Goal: Task Accomplishment & Management: Use online tool/utility

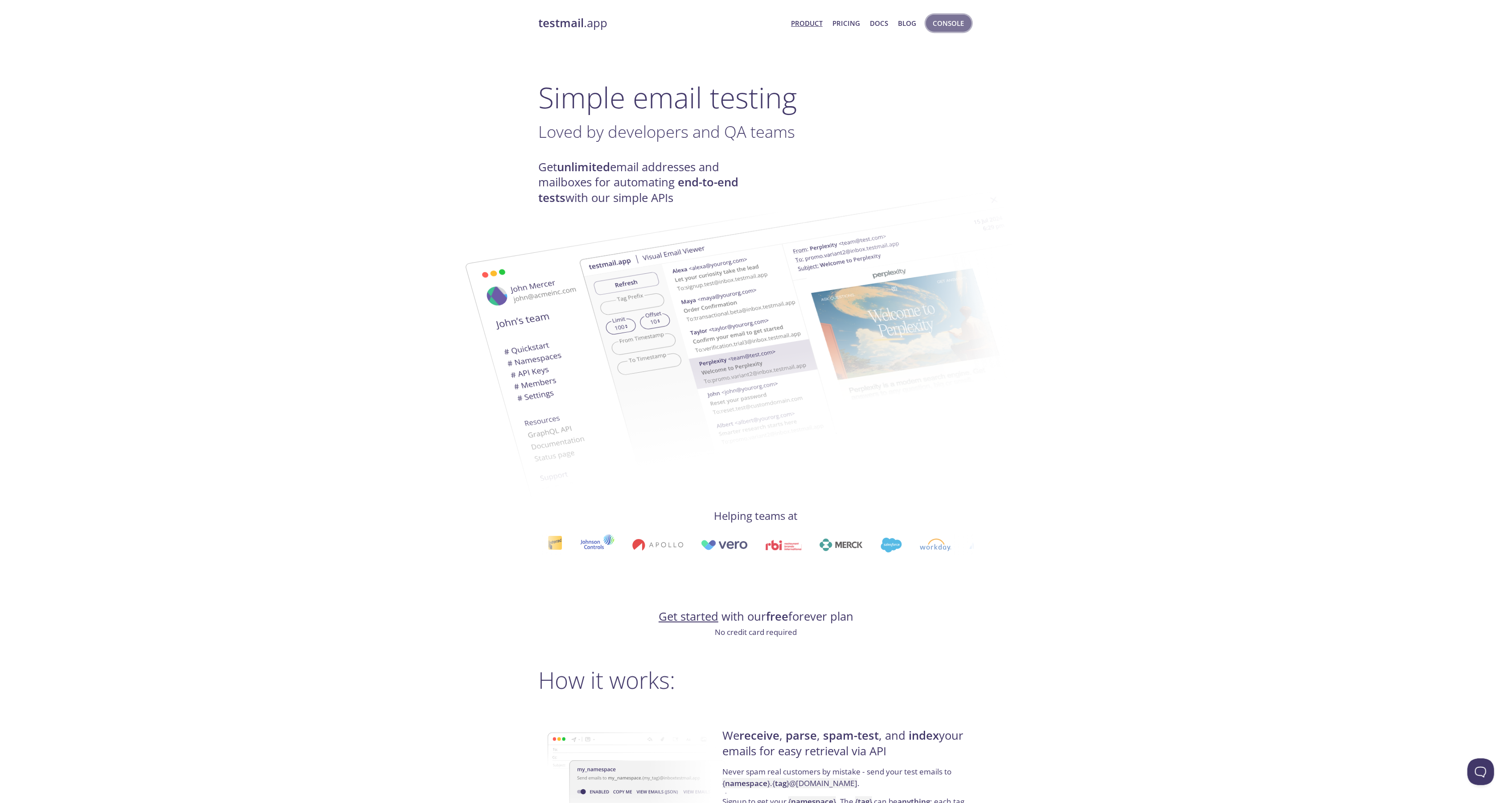
click at [940, 19] on span "Console" at bounding box center [948, 24] width 31 height 12
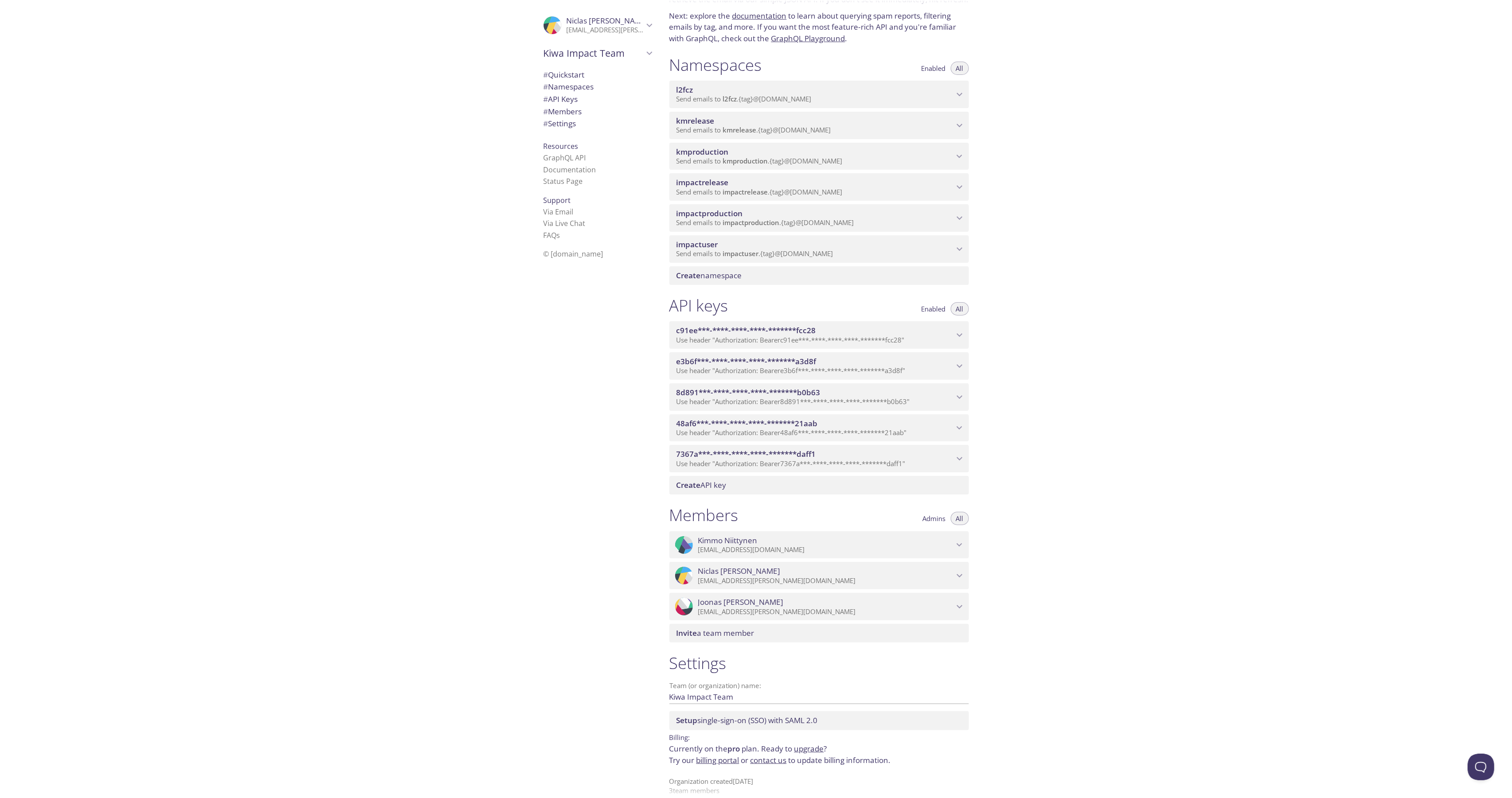
scroll to position [68, 0]
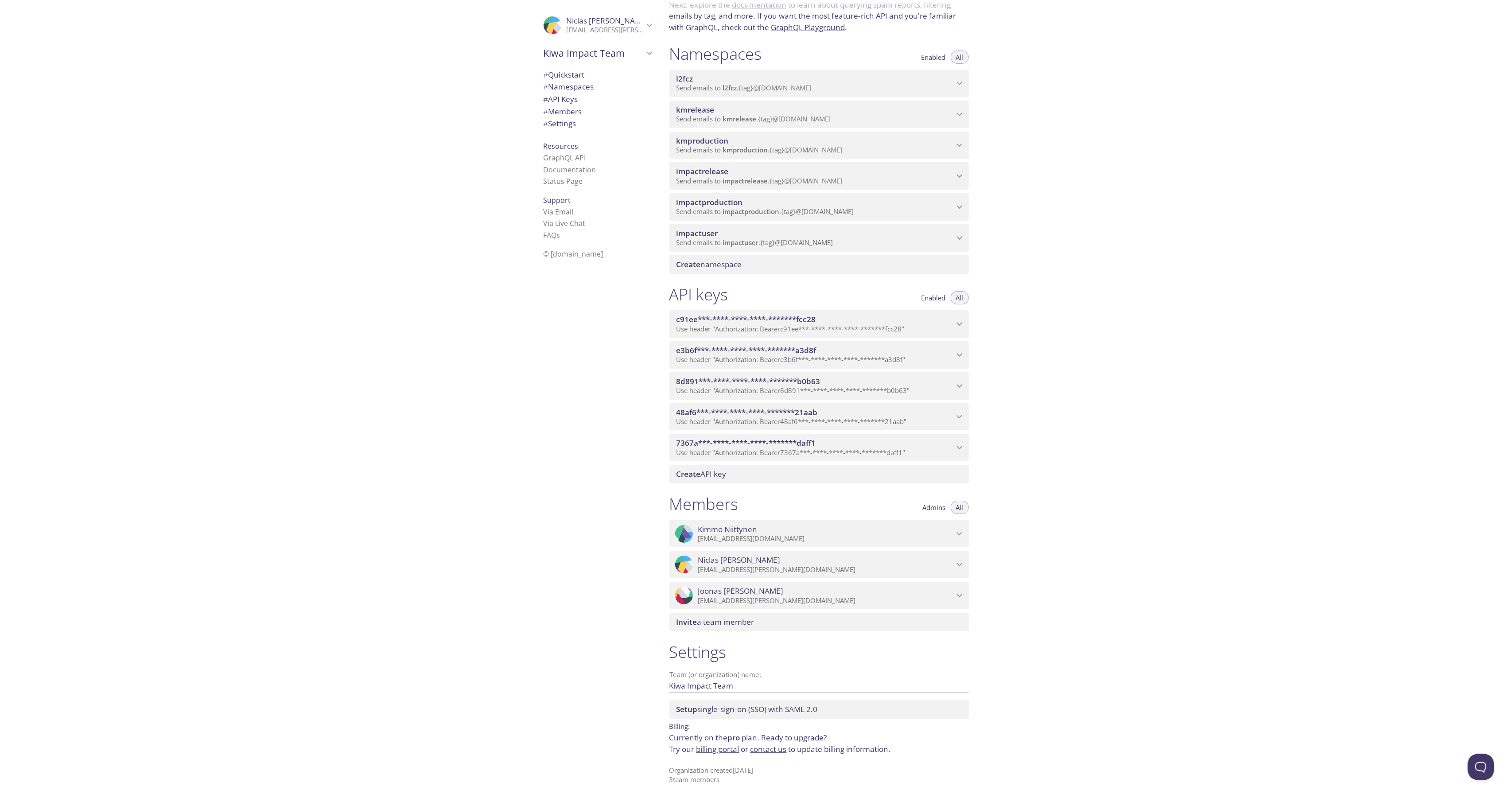
click at [1121, 310] on div "Quickstart Send a test email to [EMAIL_ADDRESS][DOMAIN_NAME] and then click her…" at bounding box center [1087, 399] width 850 height 798
click at [824, 394] on span "Use header "Authorization: Bearer 8d891***-****-****-****-*******b0b63 "" at bounding box center [793, 390] width 234 height 9
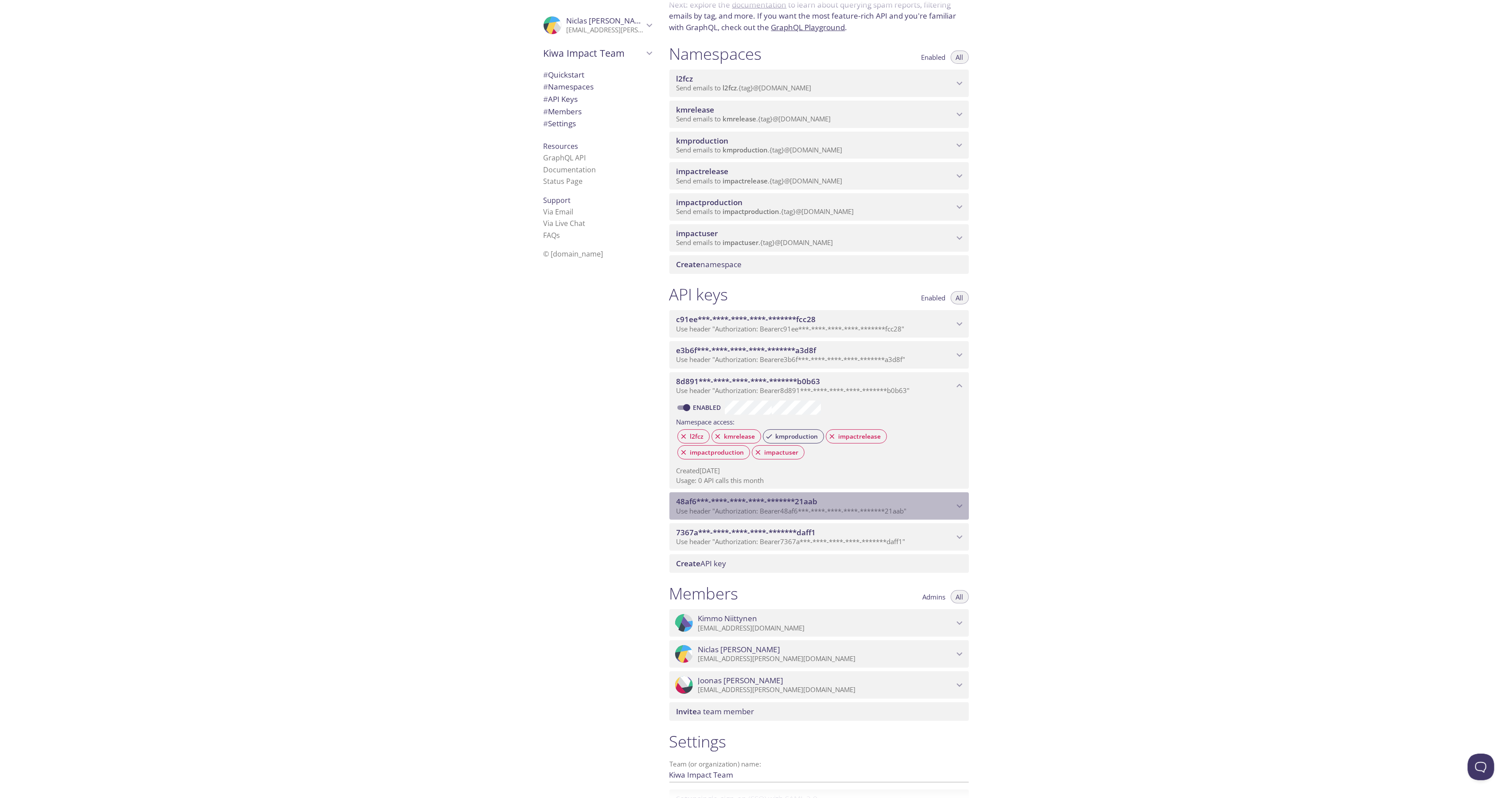
drag, startPoint x: 809, startPoint y: 498, endPoint x: 812, endPoint y: 502, distance: 5.0
click at [809, 498] on span "48af6***-****-****-****-*******21aab" at bounding box center [747, 501] width 141 height 10
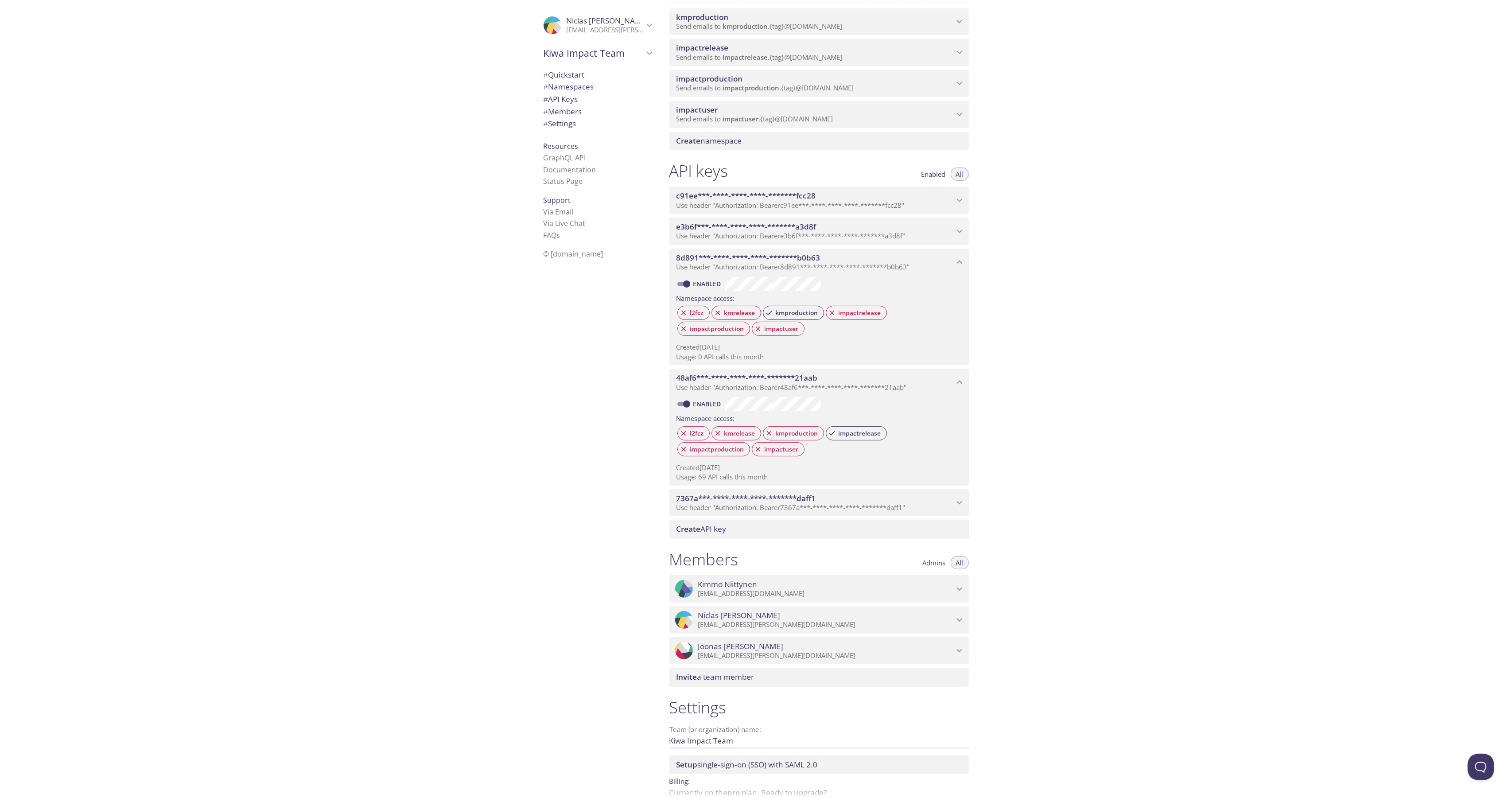
scroll to position [70, 0]
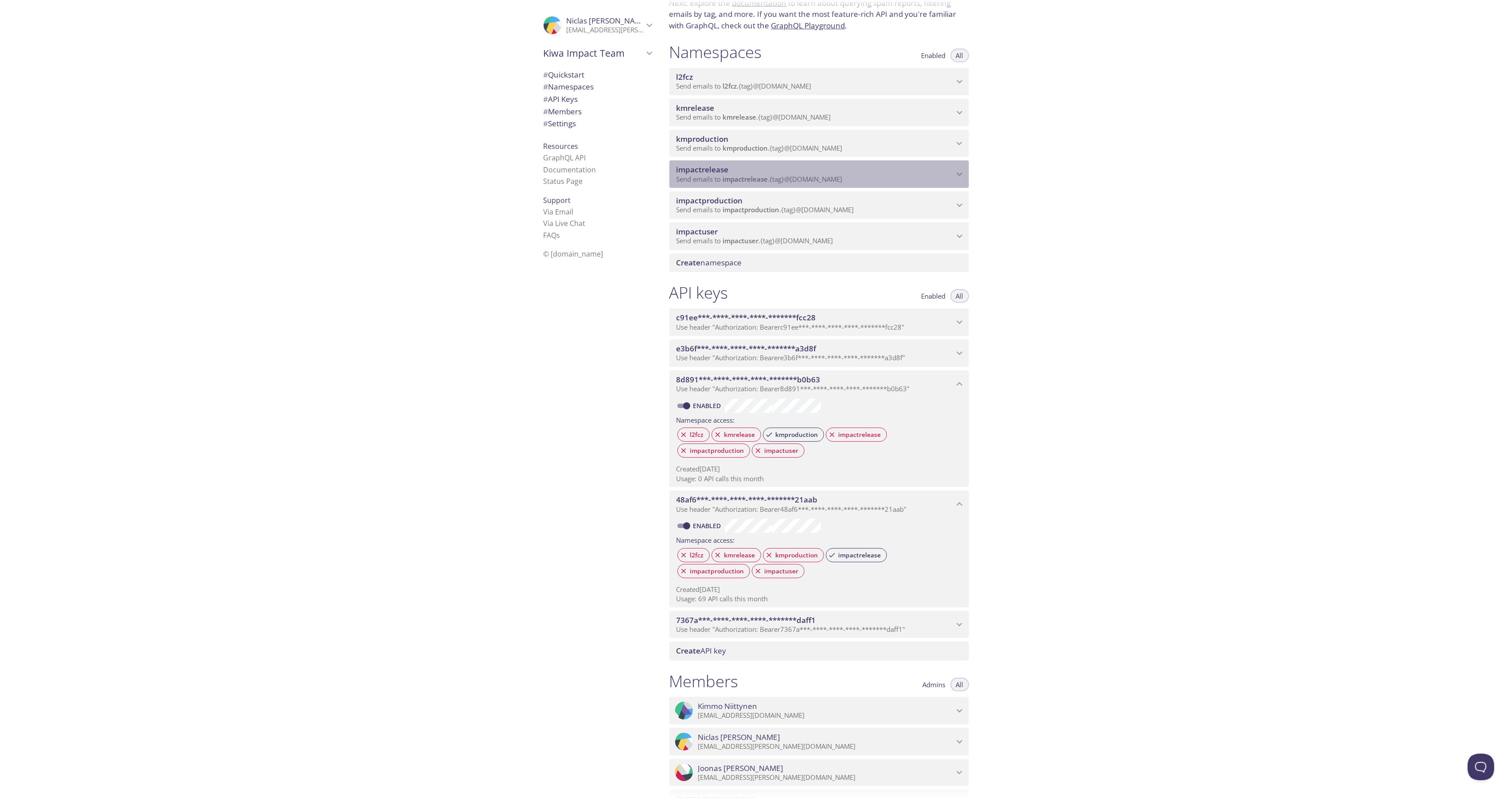
click at [820, 175] on span "Send emails to impactrelease . {tag} @[DOMAIN_NAME]" at bounding box center [759, 179] width 167 height 9
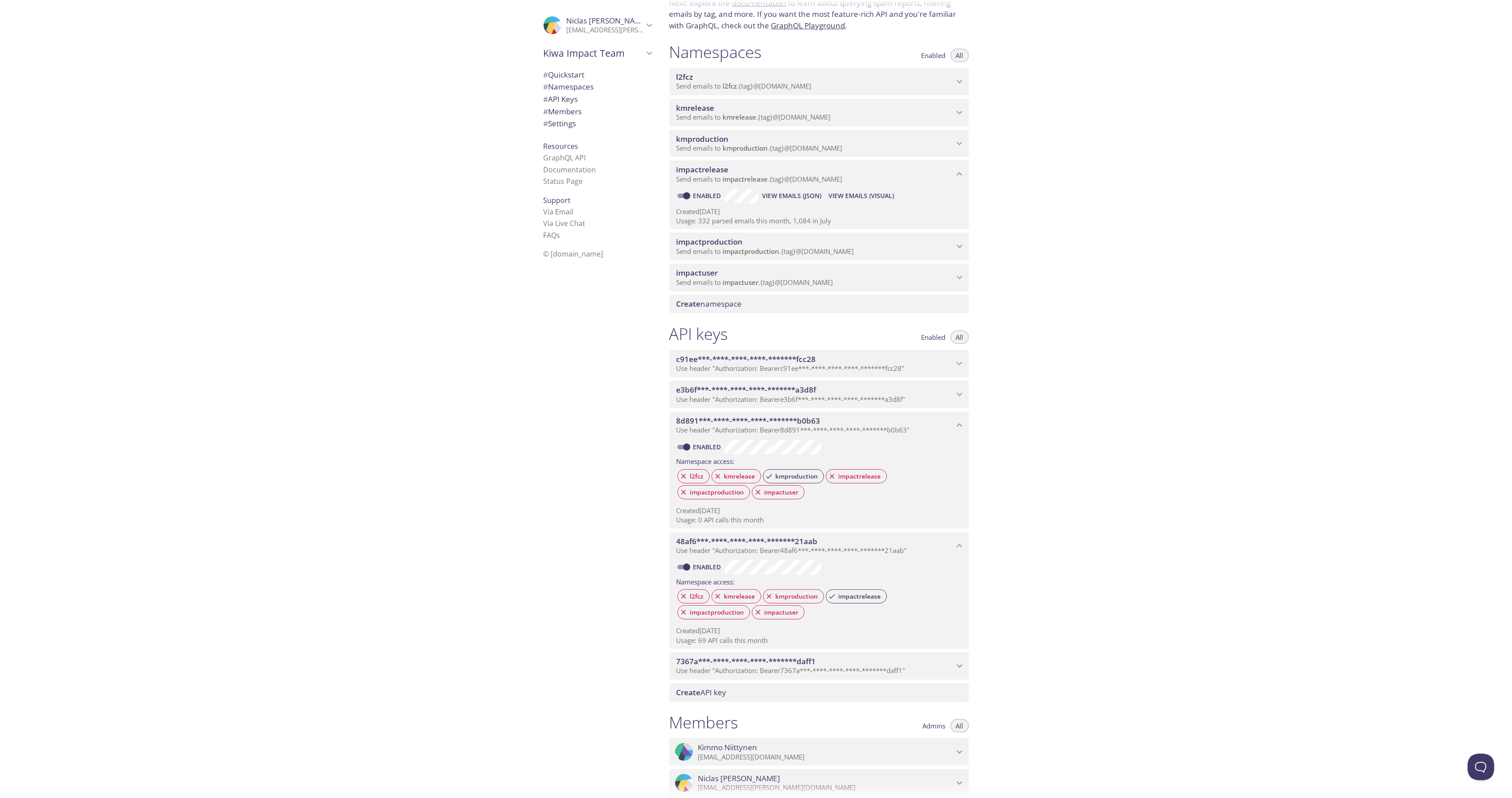
click at [727, 235] on div "impactproduction Send emails to impactproduction . {tag} @[DOMAIN_NAME]" at bounding box center [819, 246] width 299 height 28
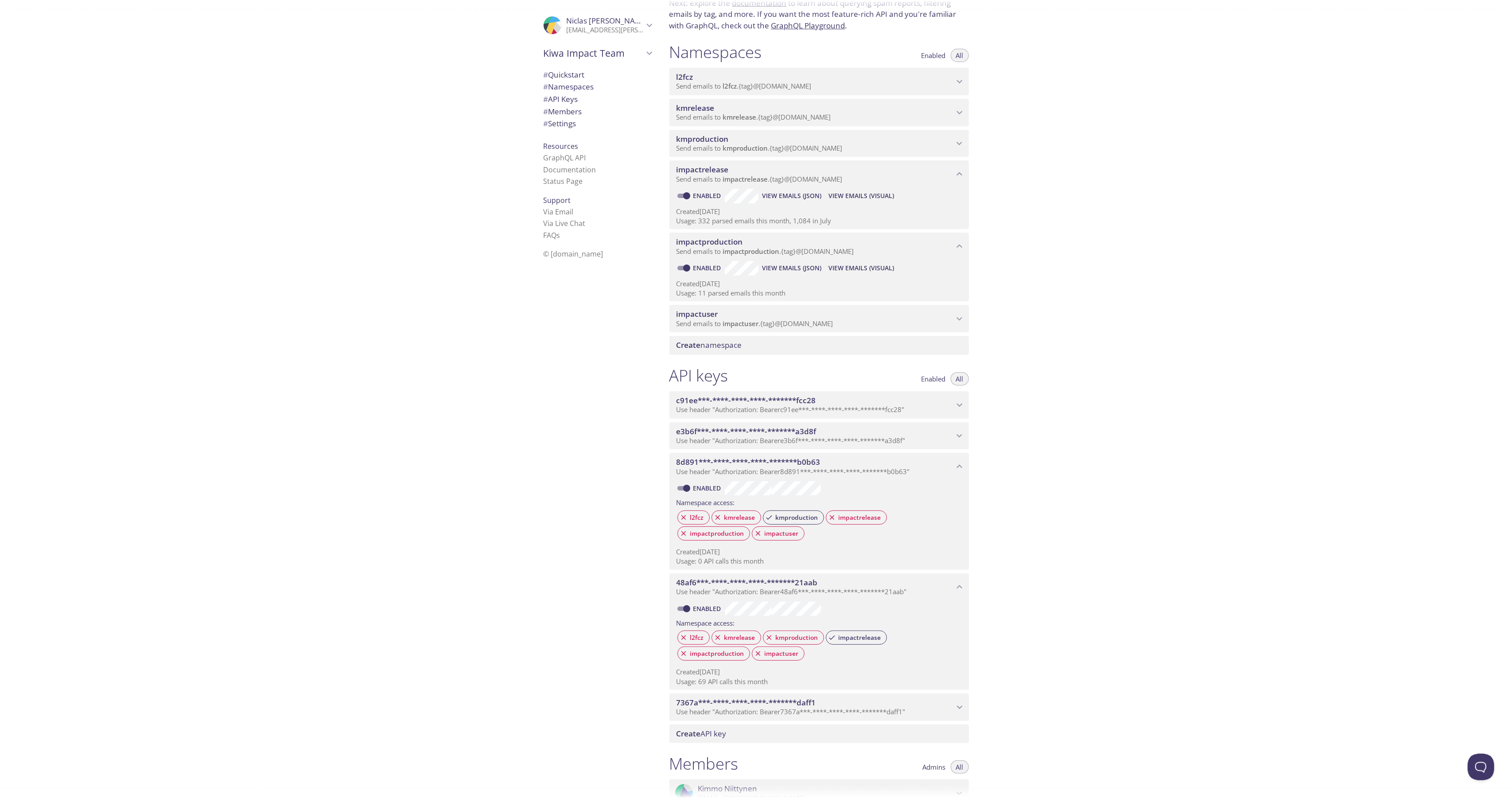
click at [854, 268] on span "View Emails (Visual)" at bounding box center [861, 267] width 66 height 11
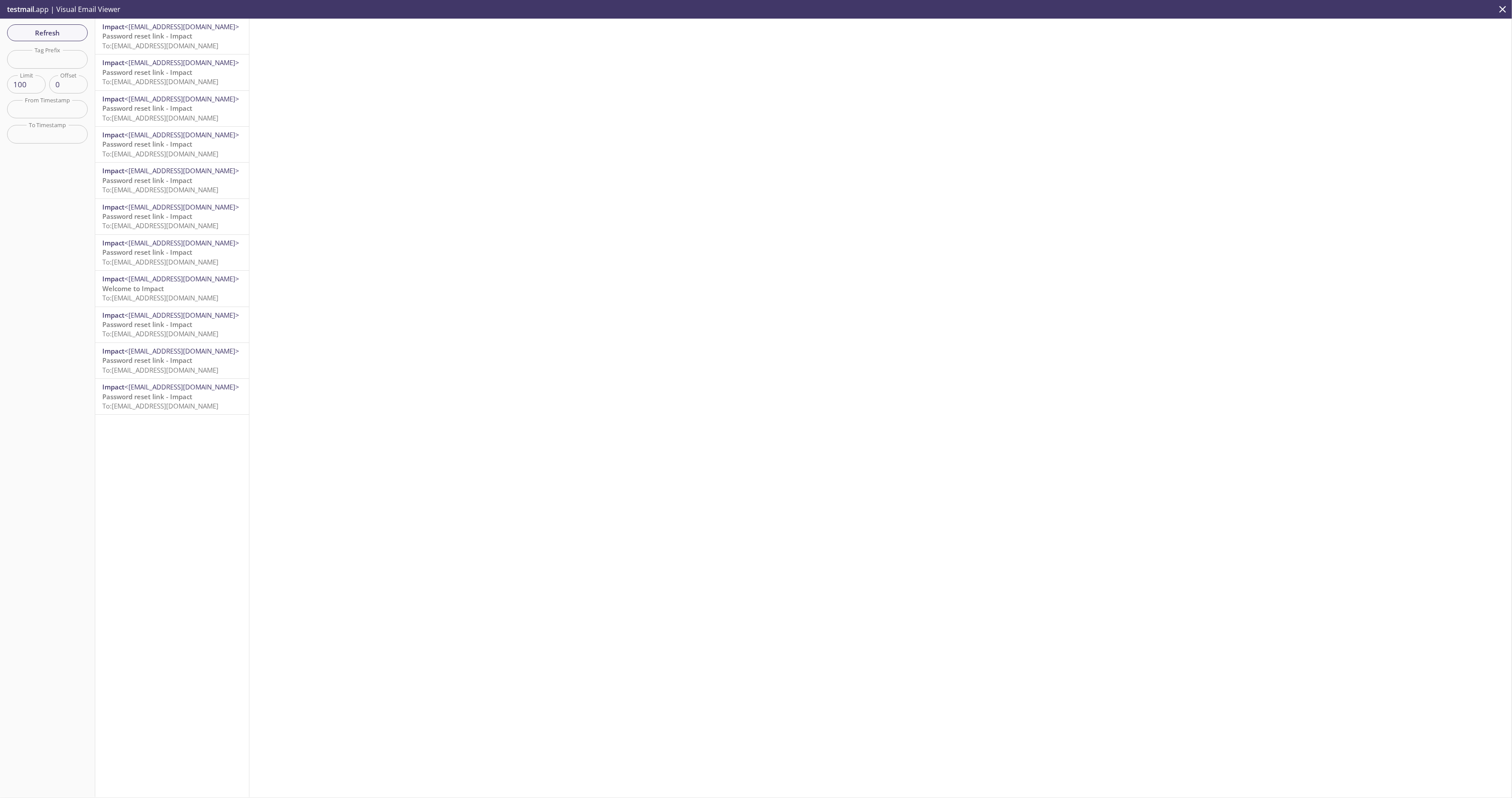
click at [153, 41] on span "To: [EMAIL_ADDRESS][DOMAIN_NAME]" at bounding box center [161, 45] width 116 height 9
click at [1503, 4] on icon "close" at bounding box center [1503, 9] width 12 height 12
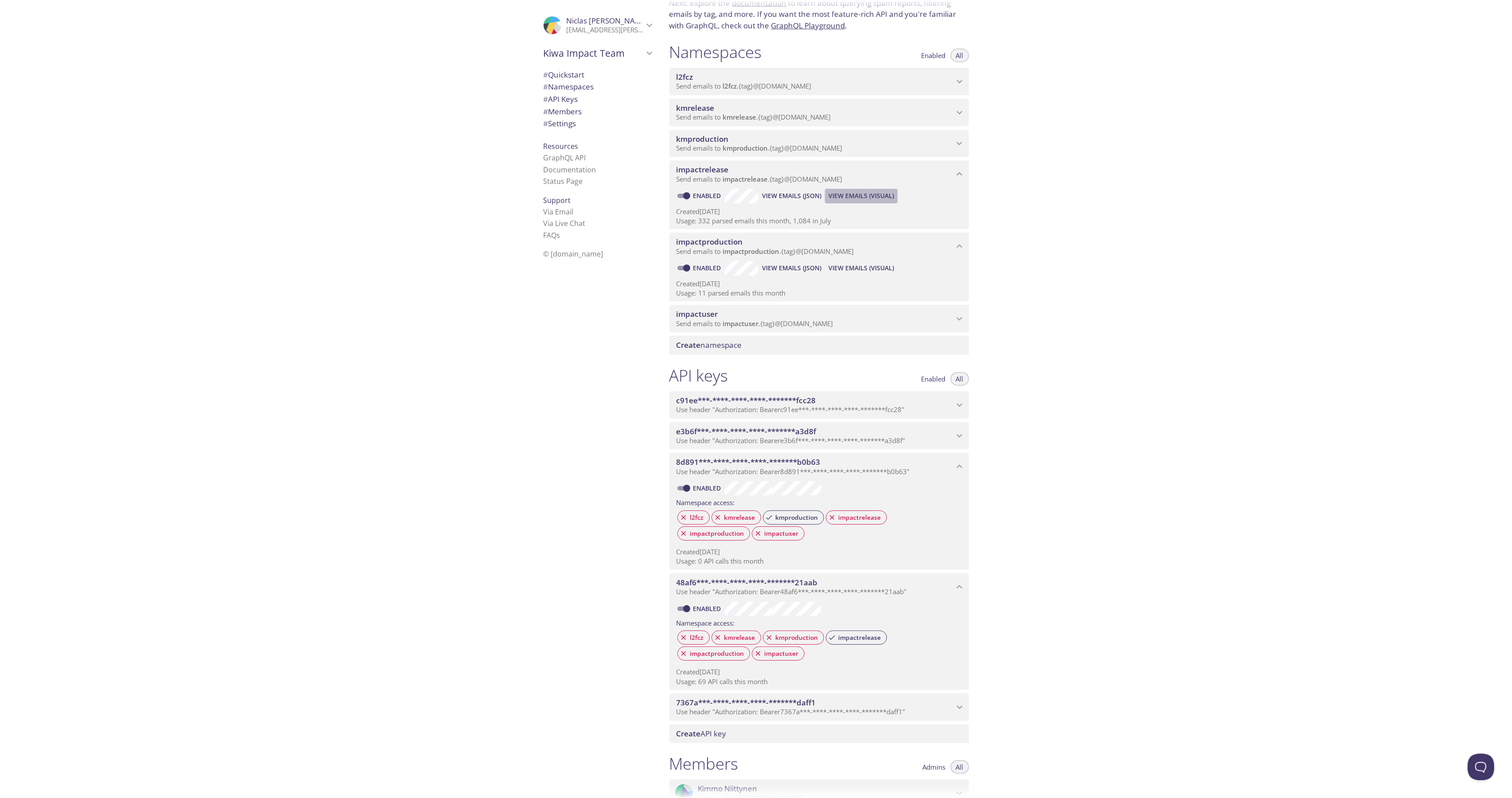
click at [856, 195] on span "View Emails (Visual)" at bounding box center [861, 196] width 66 height 11
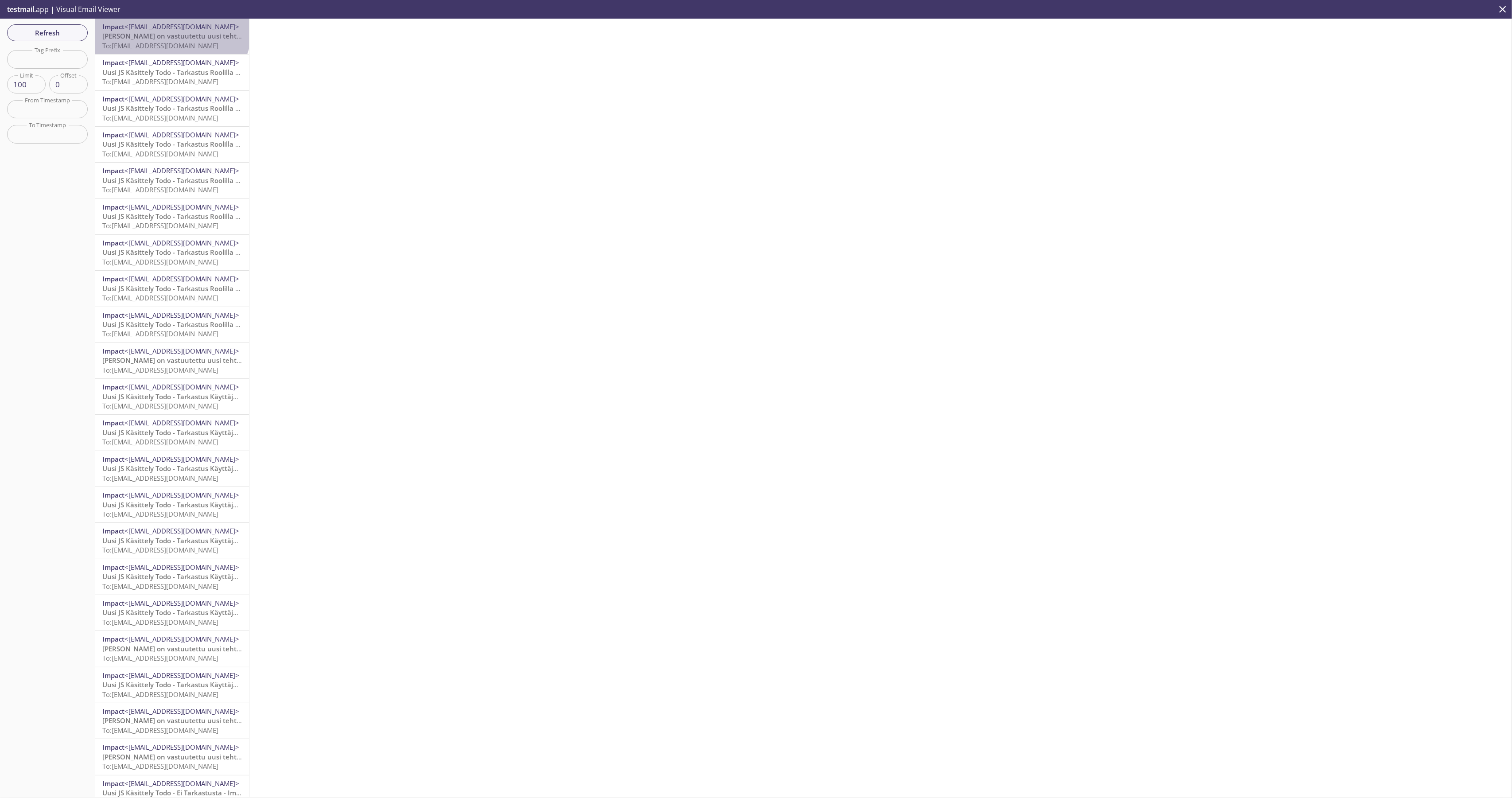
click at [171, 27] on span "<[EMAIL_ADDRESS][DOMAIN_NAME]>" at bounding box center [182, 26] width 114 height 9
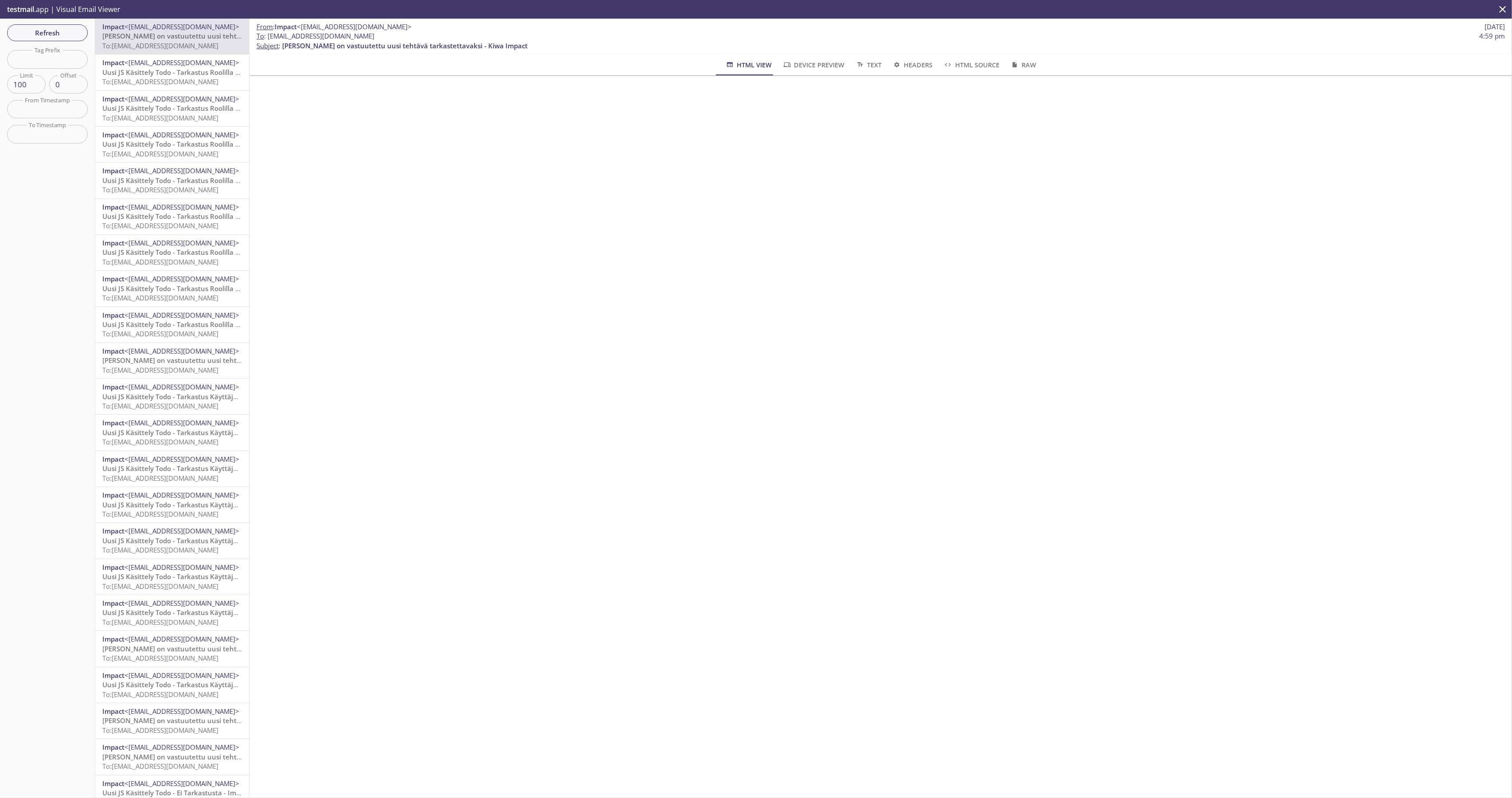
drag, startPoint x: 265, startPoint y: 33, endPoint x: 431, endPoint y: 34, distance: 166.0
click at [374, 34] on span "To : [EMAIL_ADDRESS][DOMAIN_NAME]" at bounding box center [315, 35] width 118 height 9
click at [614, 384] on div "From : Impact <[EMAIL_ADDRESS][DOMAIN_NAME]> [DATE] To : [EMAIL_ADDRESS][DOMAIN…" at bounding box center [880, 408] width 1262 height 779
click at [1500, 1] on button "close" at bounding box center [1503, 9] width 19 height 18
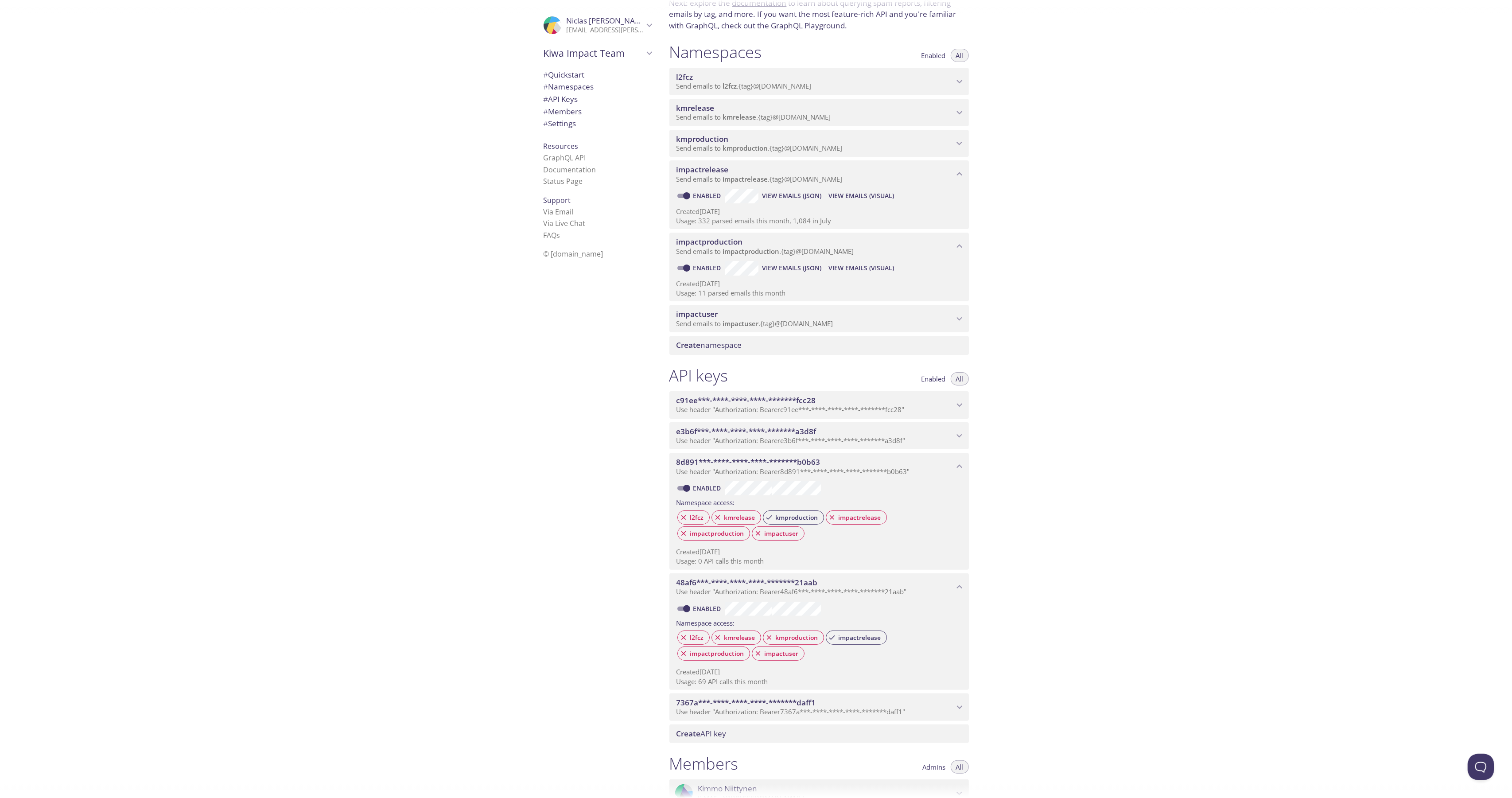
click at [881, 700] on span "7367a***-****-****-****-*******daff1" at bounding box center [815, 703] width 278 height 10
